Goal: Task Accomplishment & Management: Manage account settings

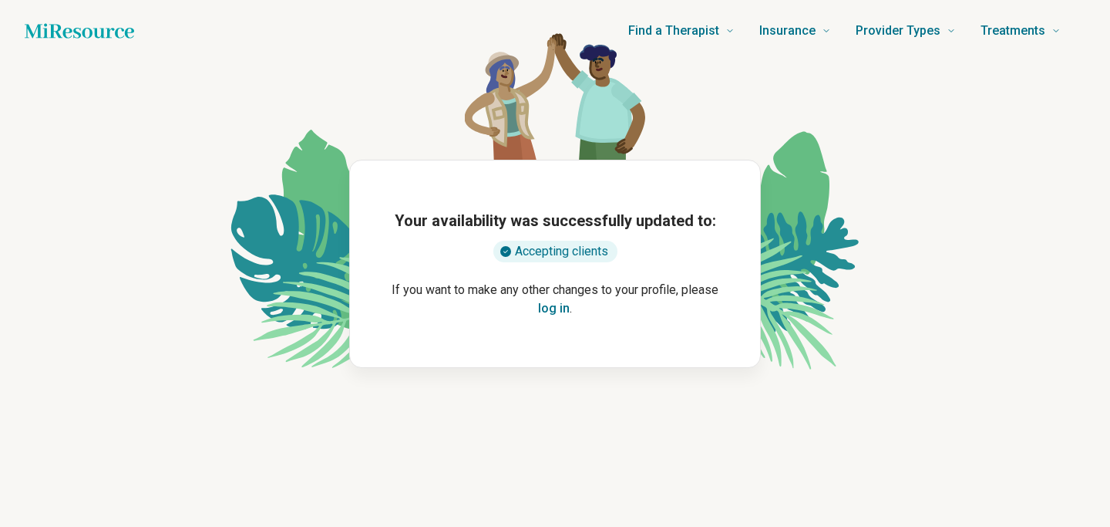
click at [554, 308] on button "log in" at bounding box center [554, 308] width 32 height 19
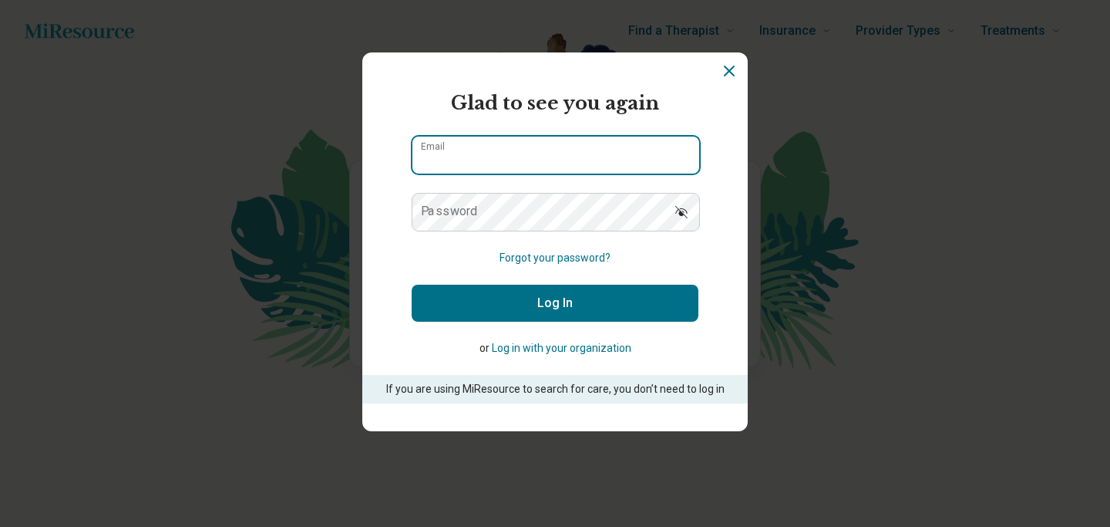
type input "**********"
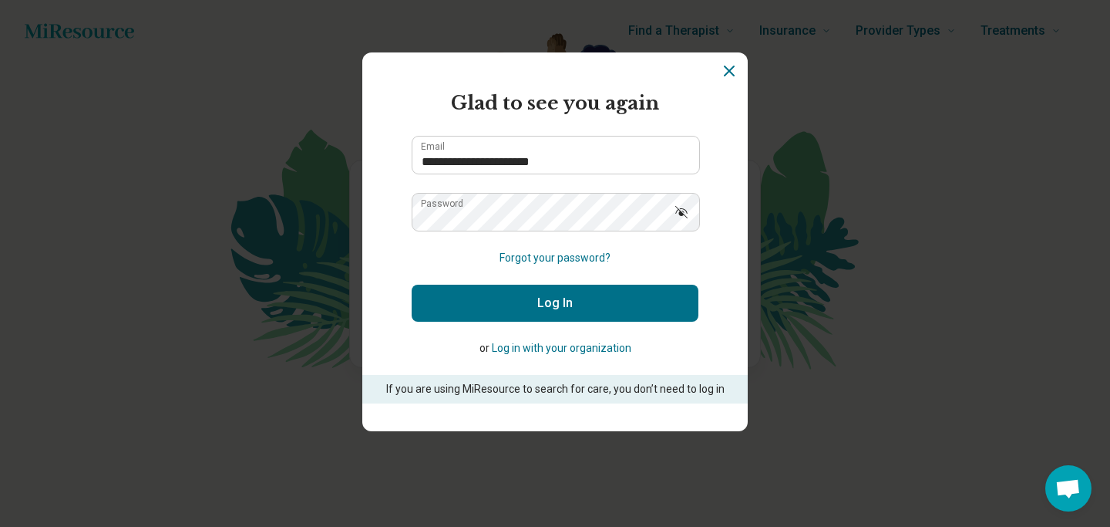
click at [549, 304] on button "Log In" at bounding box center [555, 302] width 287 height 37
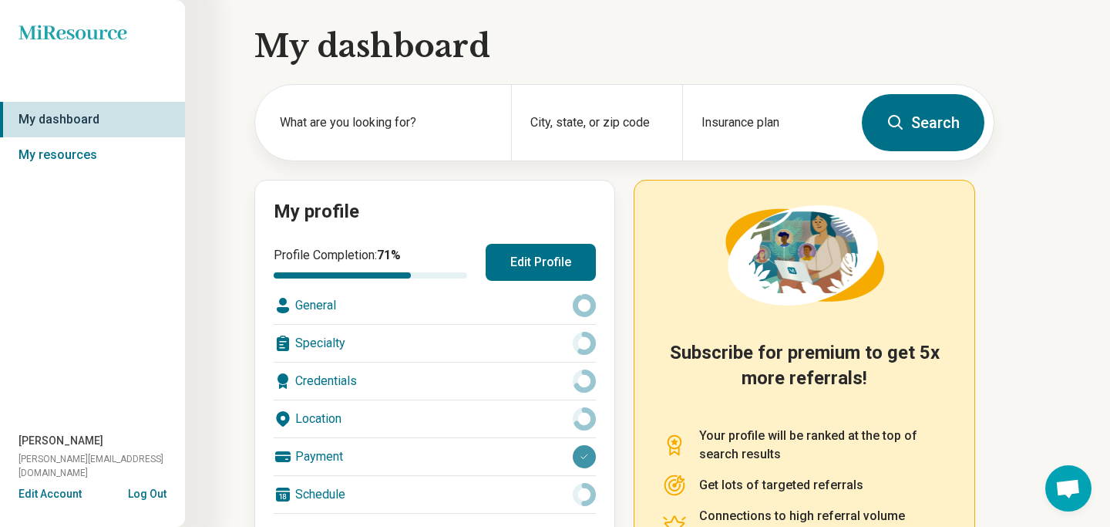
click at [542, 261] on button "Edit Profile" at bounding box center [541, 262] width 110 height 37
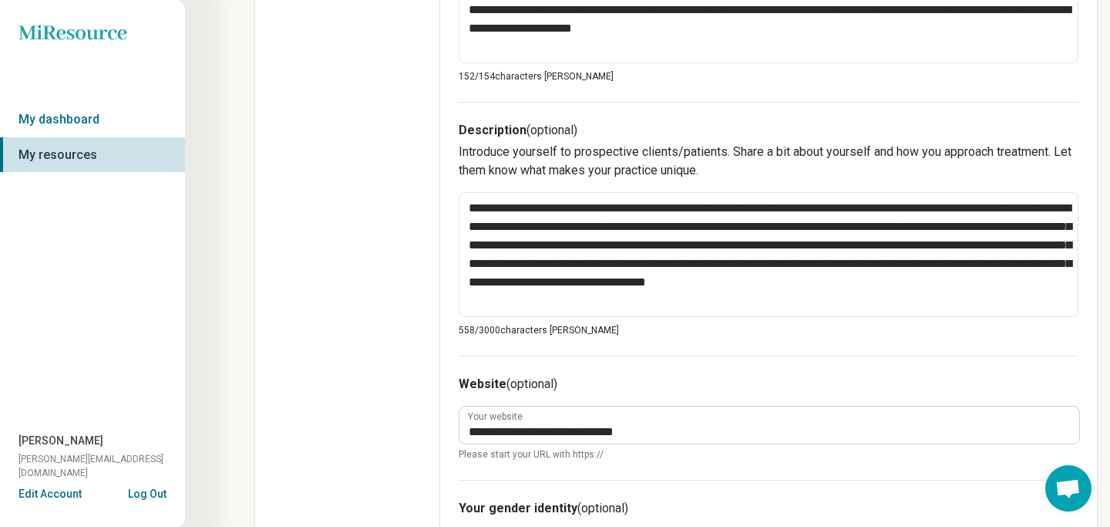
scroll to position [480, 0]
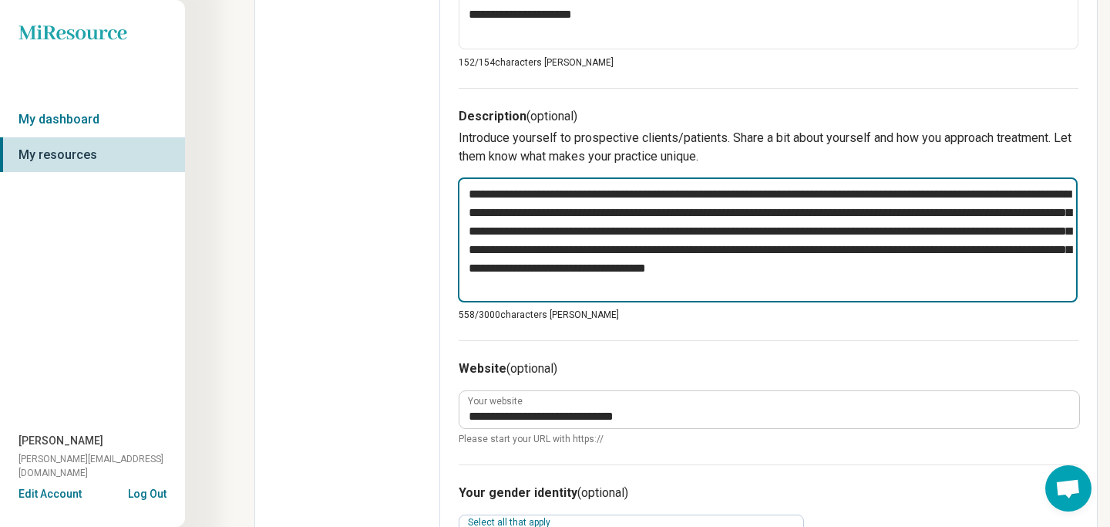
click at [933, 194] on textarea "**********" at bounding box center [768, 239] width 620 height 125
type textarea "*"
type textarea "**********"
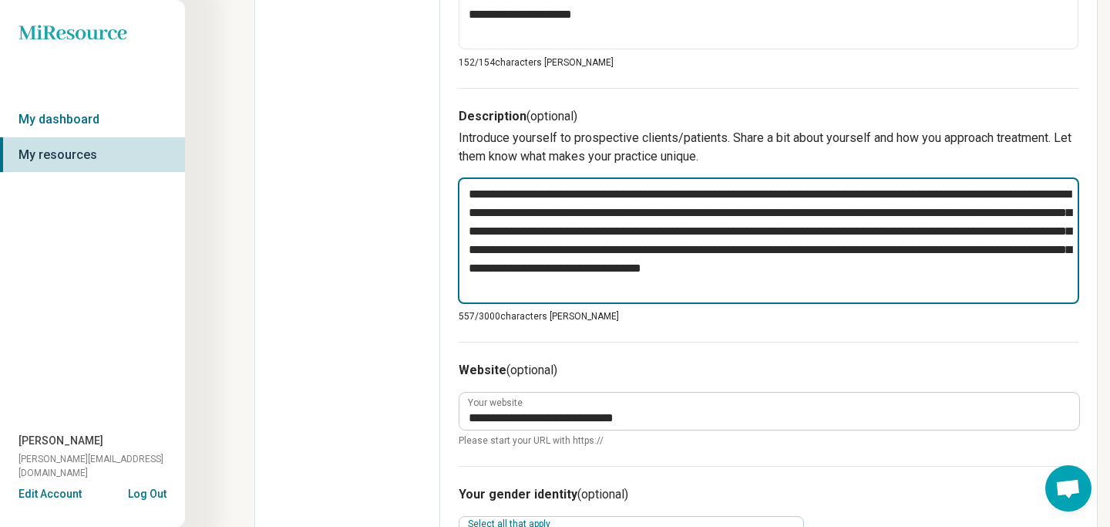
type textarea "*"
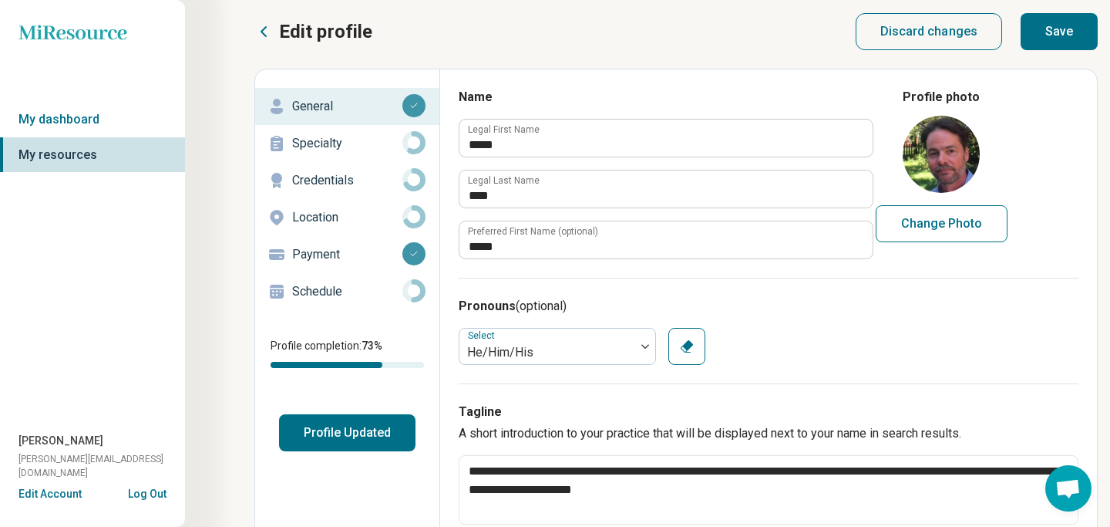
scroll to position [0, 0]
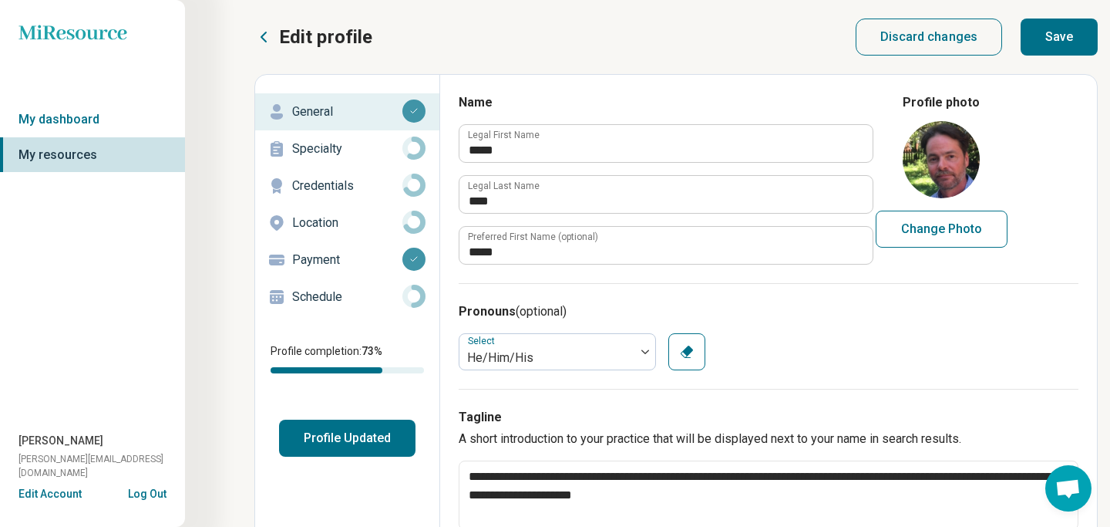
type textarea "**********"
click at [1069, 32] on button "Save" at bounding box center [1059, 37] width 77 height 37
type textarea "*"
click at [411, 148] on icon at bounding box center [413, 147] width 23 height 23
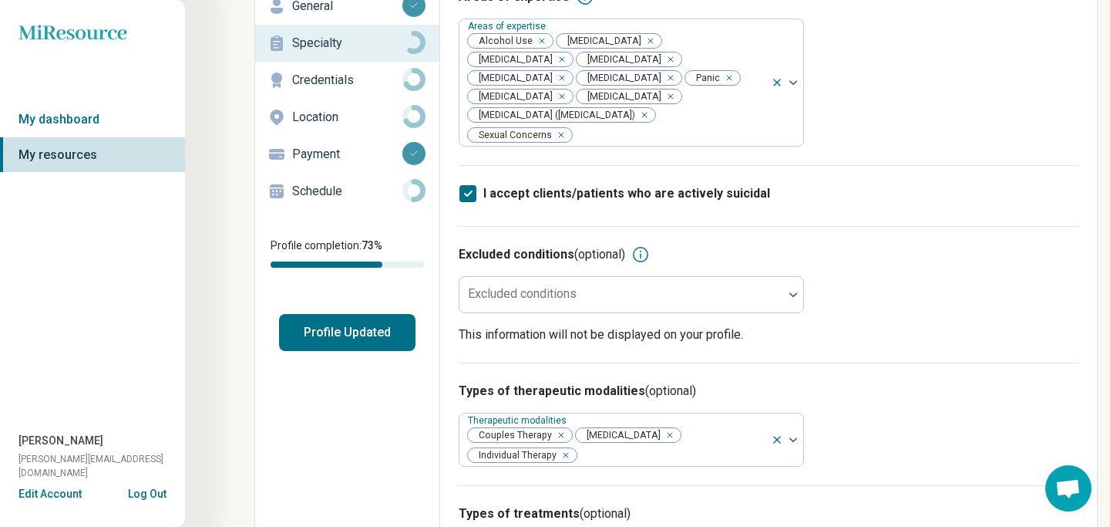
scroll to position [196, 0]
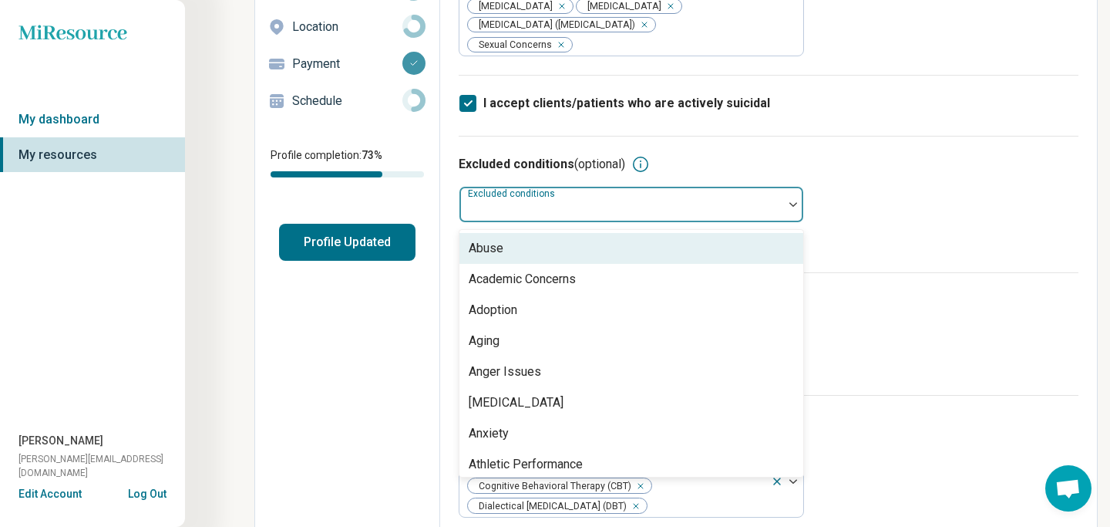
click at [789, 204] on img at bounding box center [793, 204] width 8 height 5
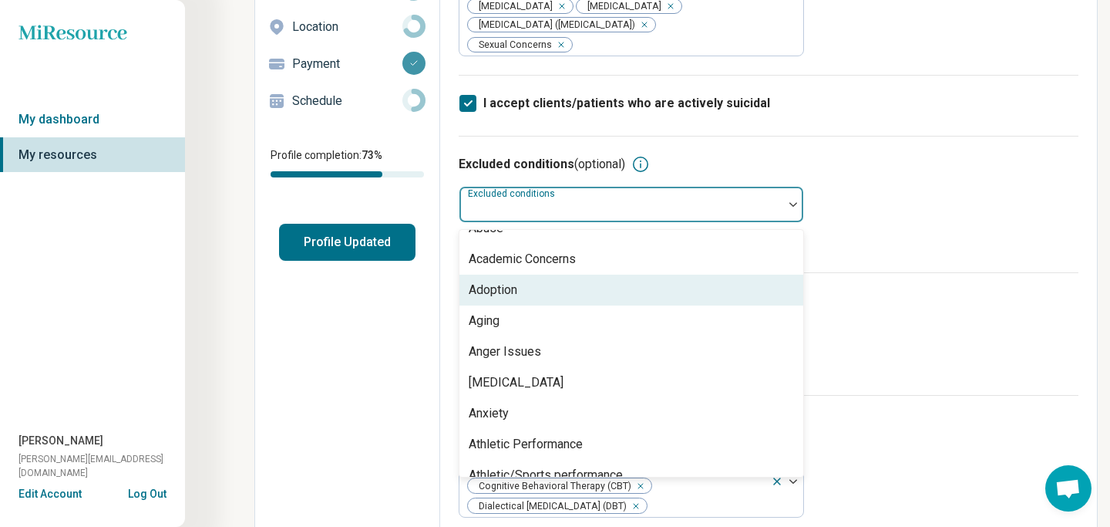
scroll to position [0, 0]
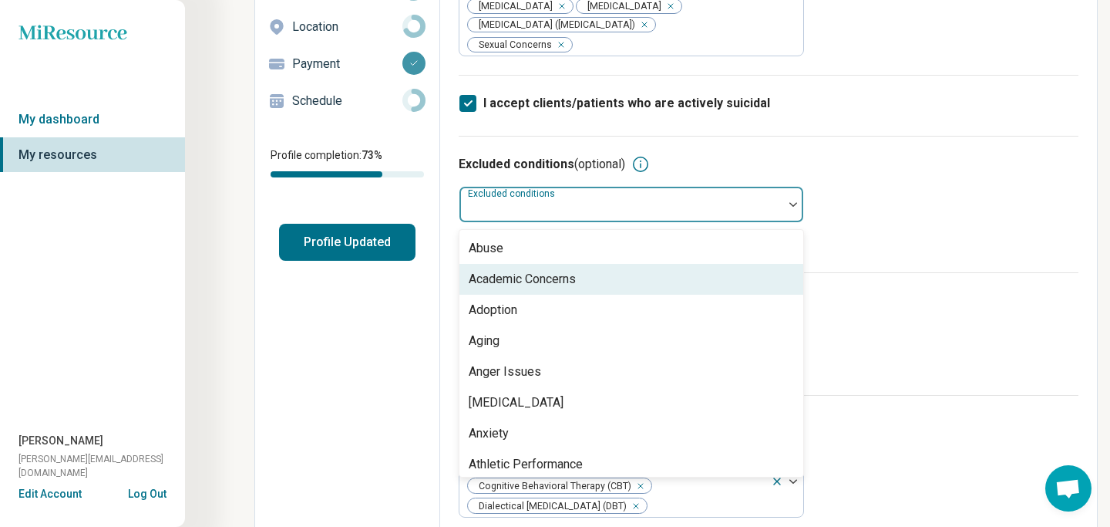
click at [852, 249] on p "This information will not be displayed on your profile." at bounding box center [769, 244] width 620 height 19
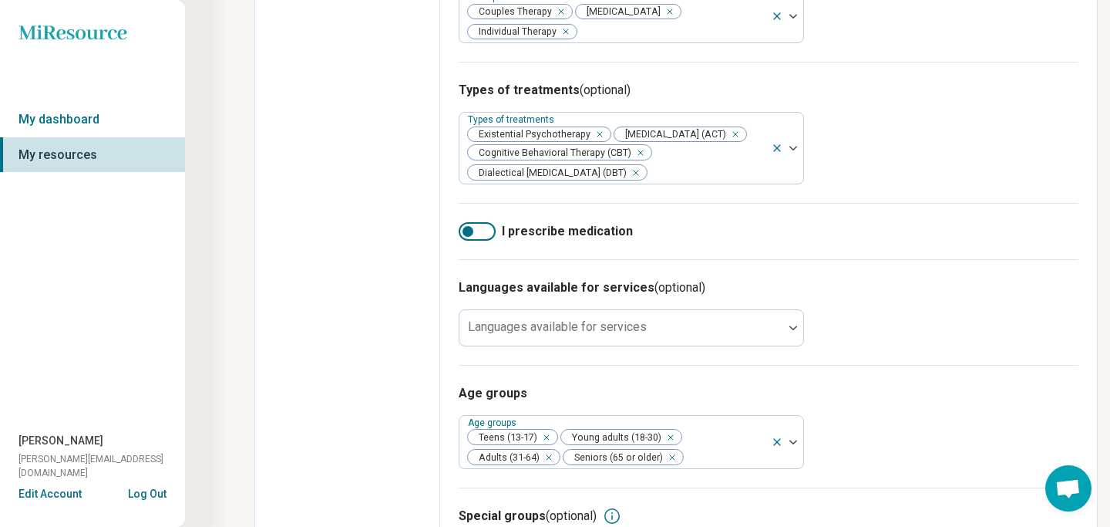
scroll to position [553, 0]
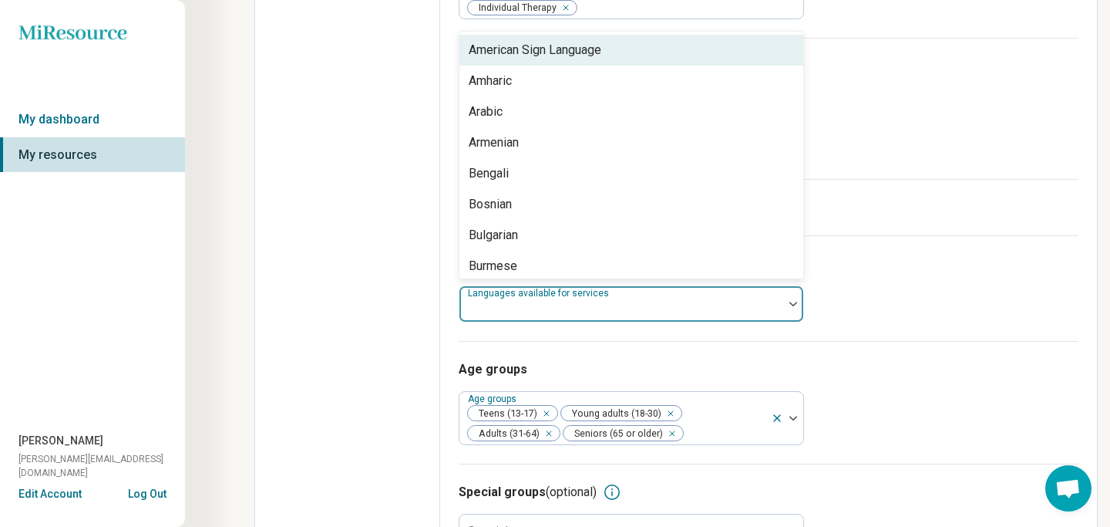
click at [792, 321] on div at bounding box center [793, 303] width 20 height 35
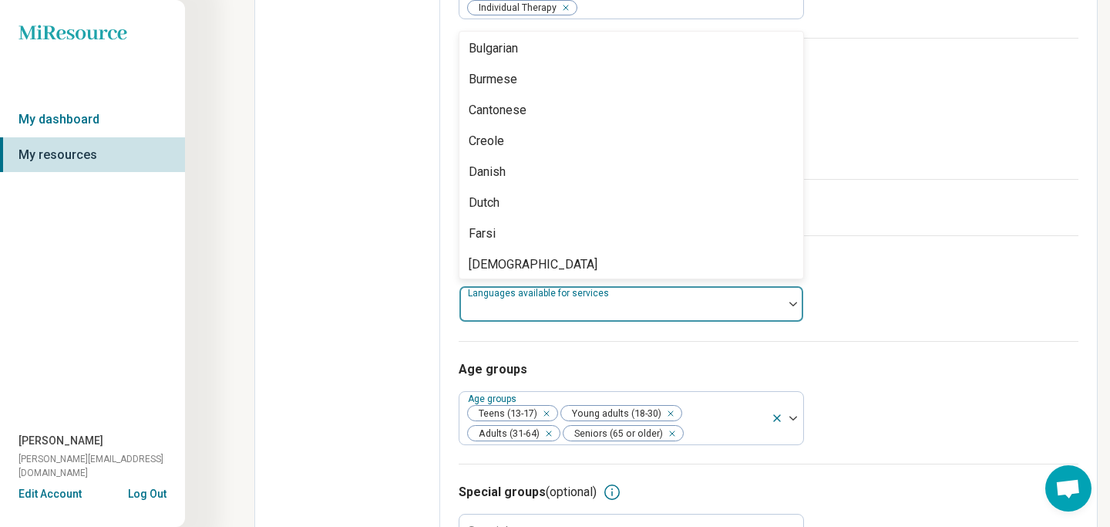
scroll to position [0, 0]
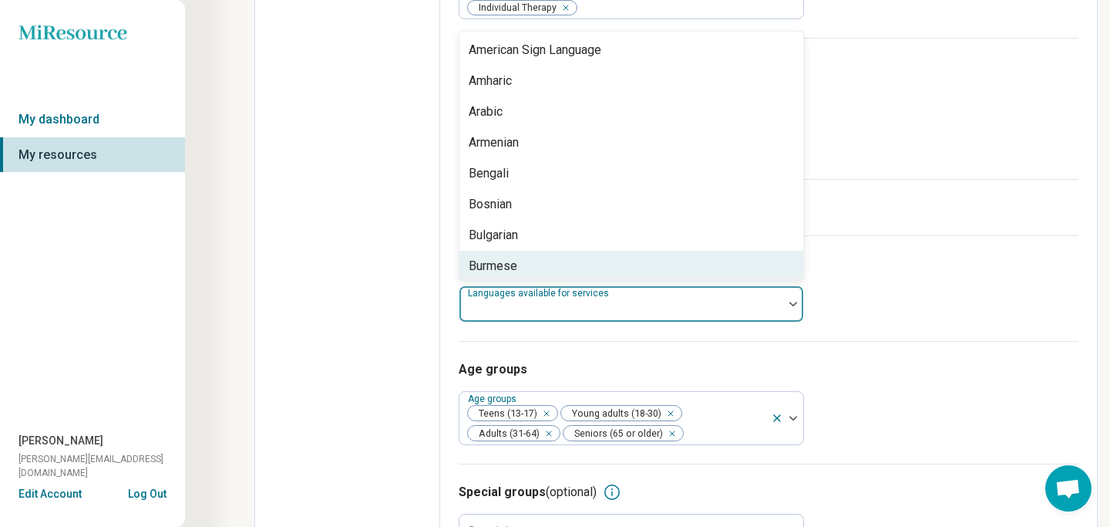
click at [601, 321] on div at bounding box center [621, 310] width 311 height 22
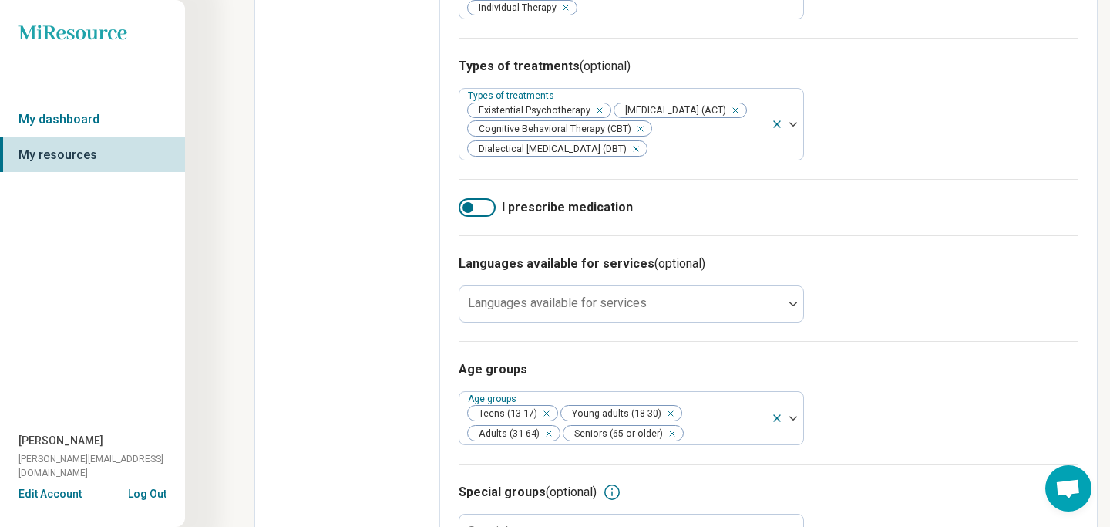
click at [865, 377] on div "Age groups Age groups Teens (13-17) Young adults (18-30) Adults (31-64) Seniors…" at bounding box center [769, 402] width 620 height 123
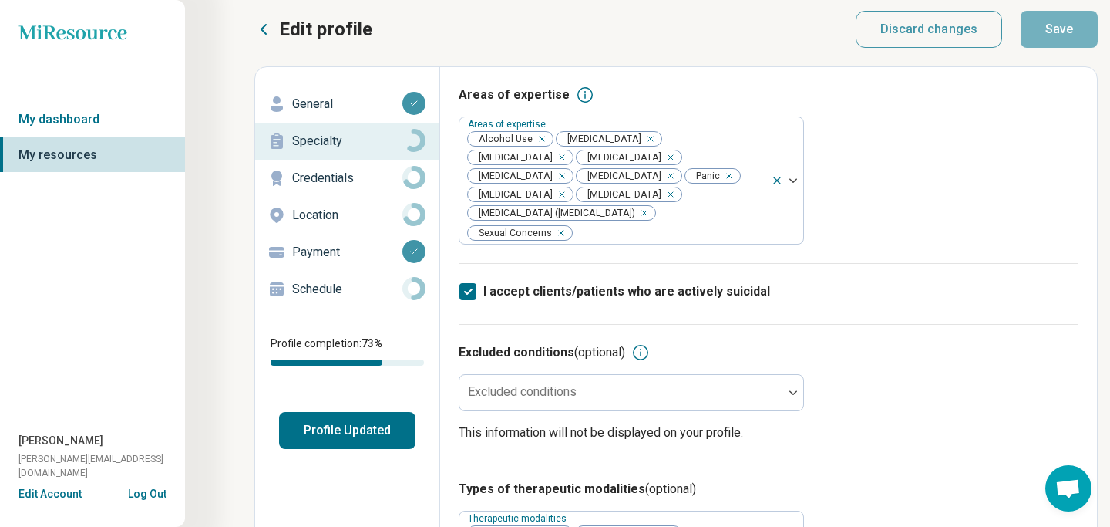
scroll to position [4, 0]
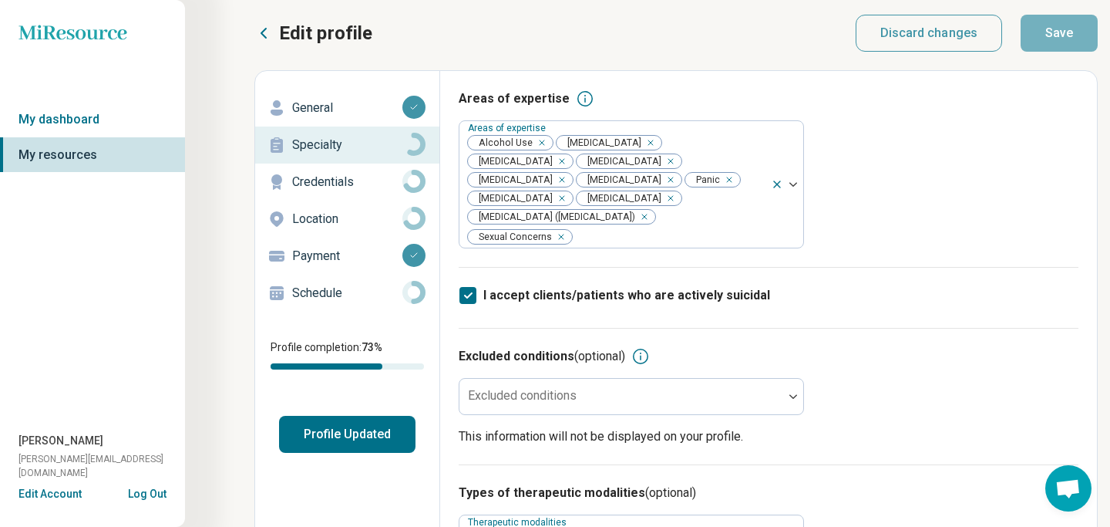
click at [468, 293] on icon at bounding box center [467, 295] width 17 height 17
click at [1062, 30] on button "Save" at bounding box center [1059, 33] width 77 height 37
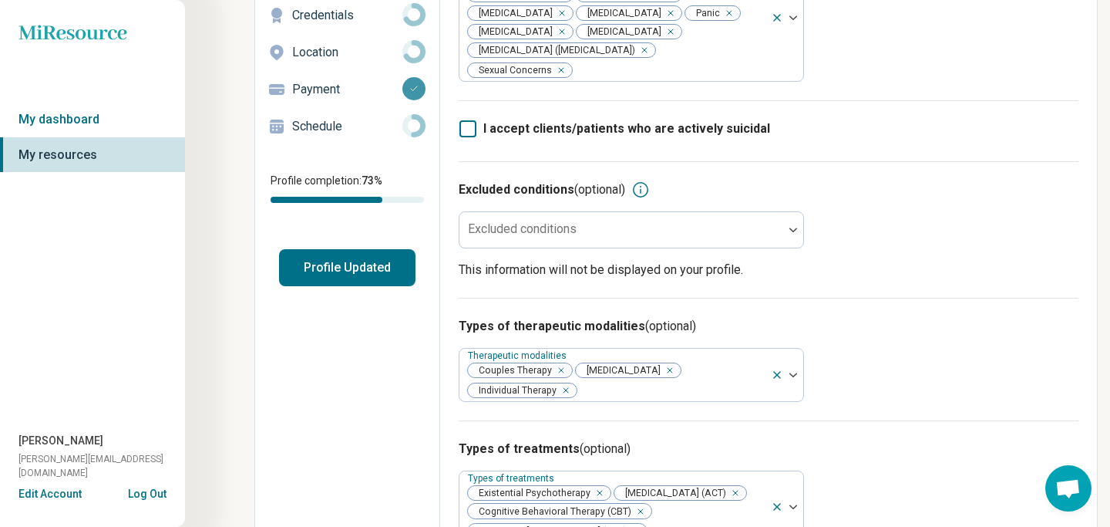
scroll to position [0, 0]
